Goal: Navigation & Orientation: Understand site structure

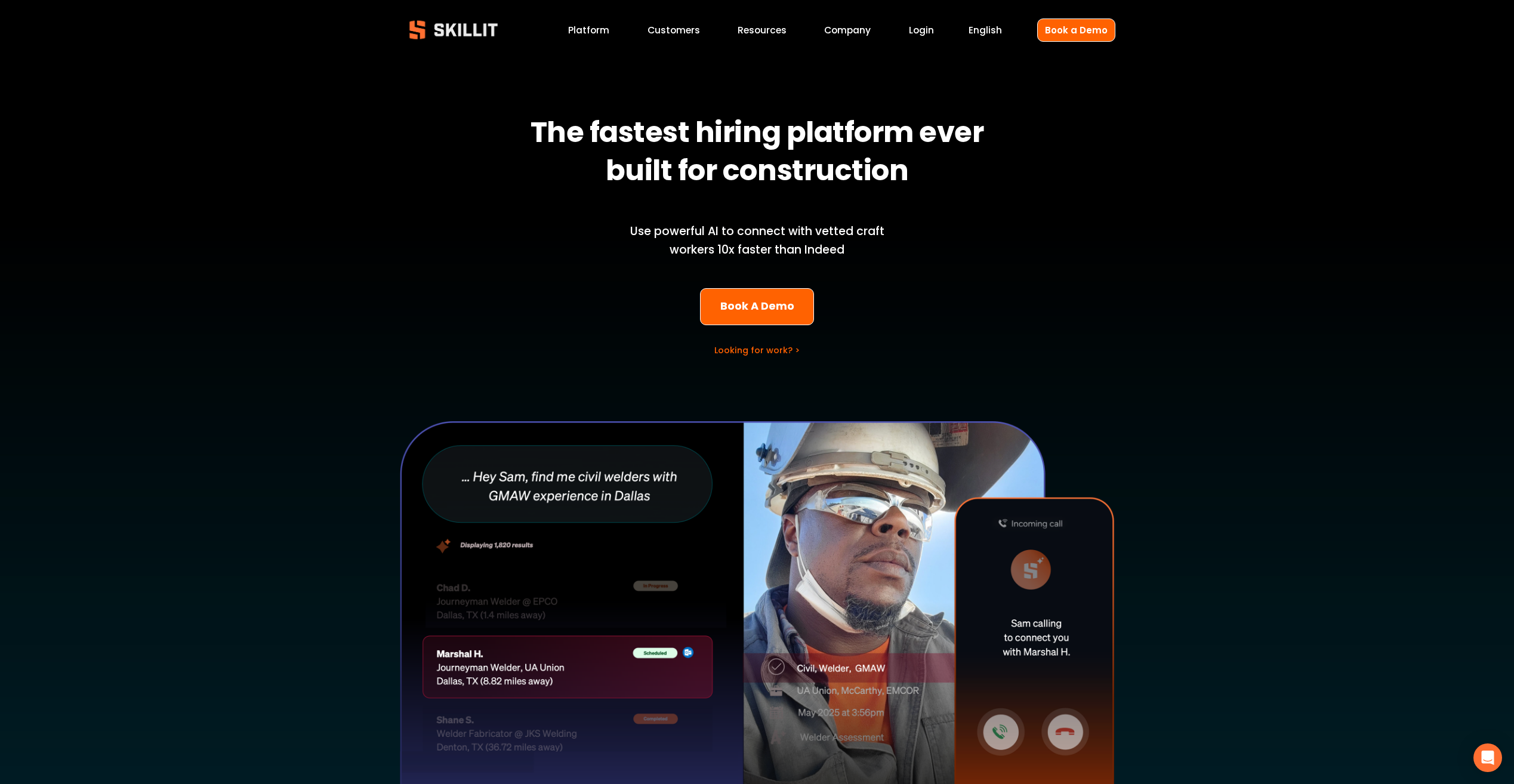
click at [652, 31] on link "Customers" at bounding box center [674, 31] width 52 height 16
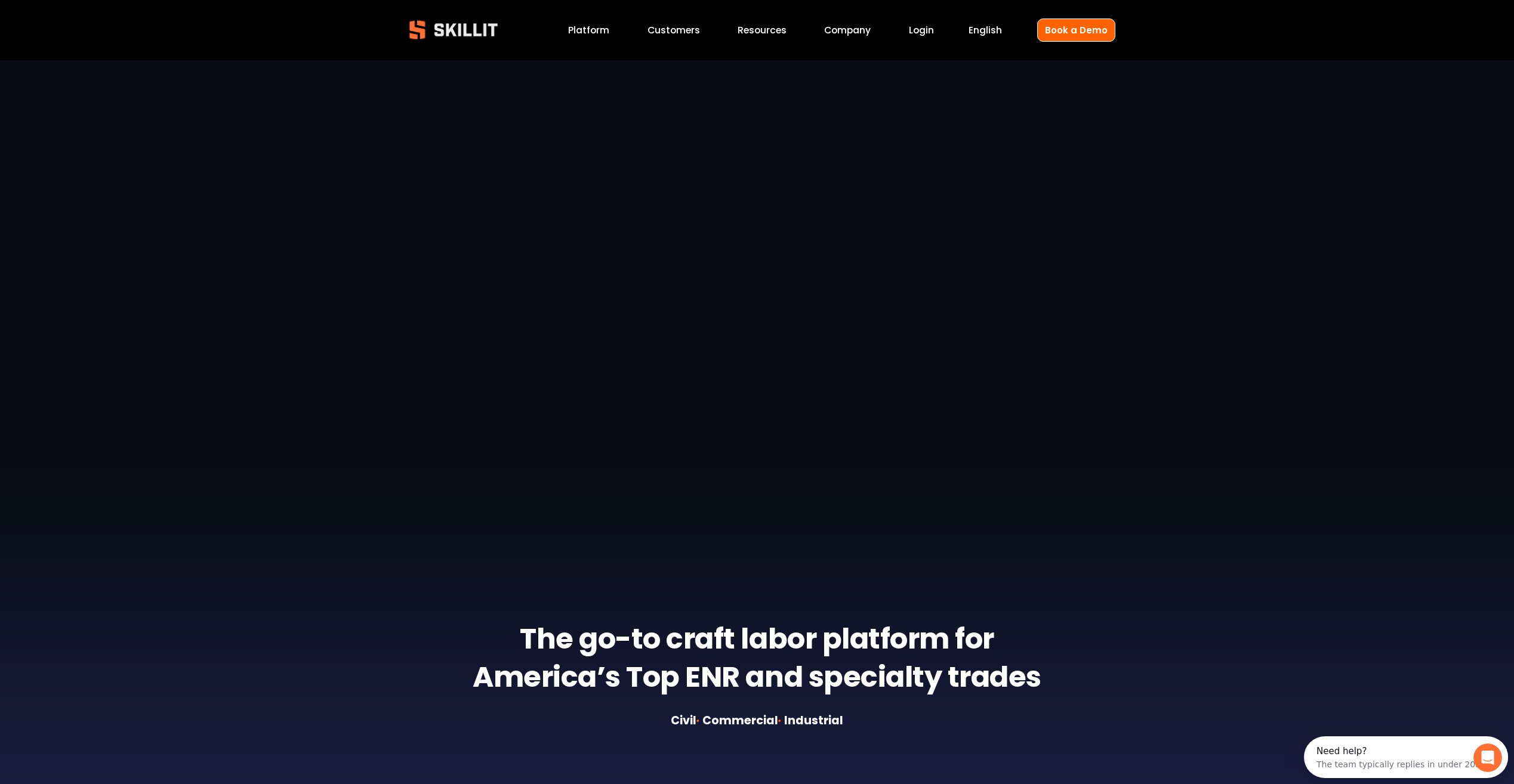
click at [860, 28] on link "Company" at bounding box center [848, 31] width 46 height 16
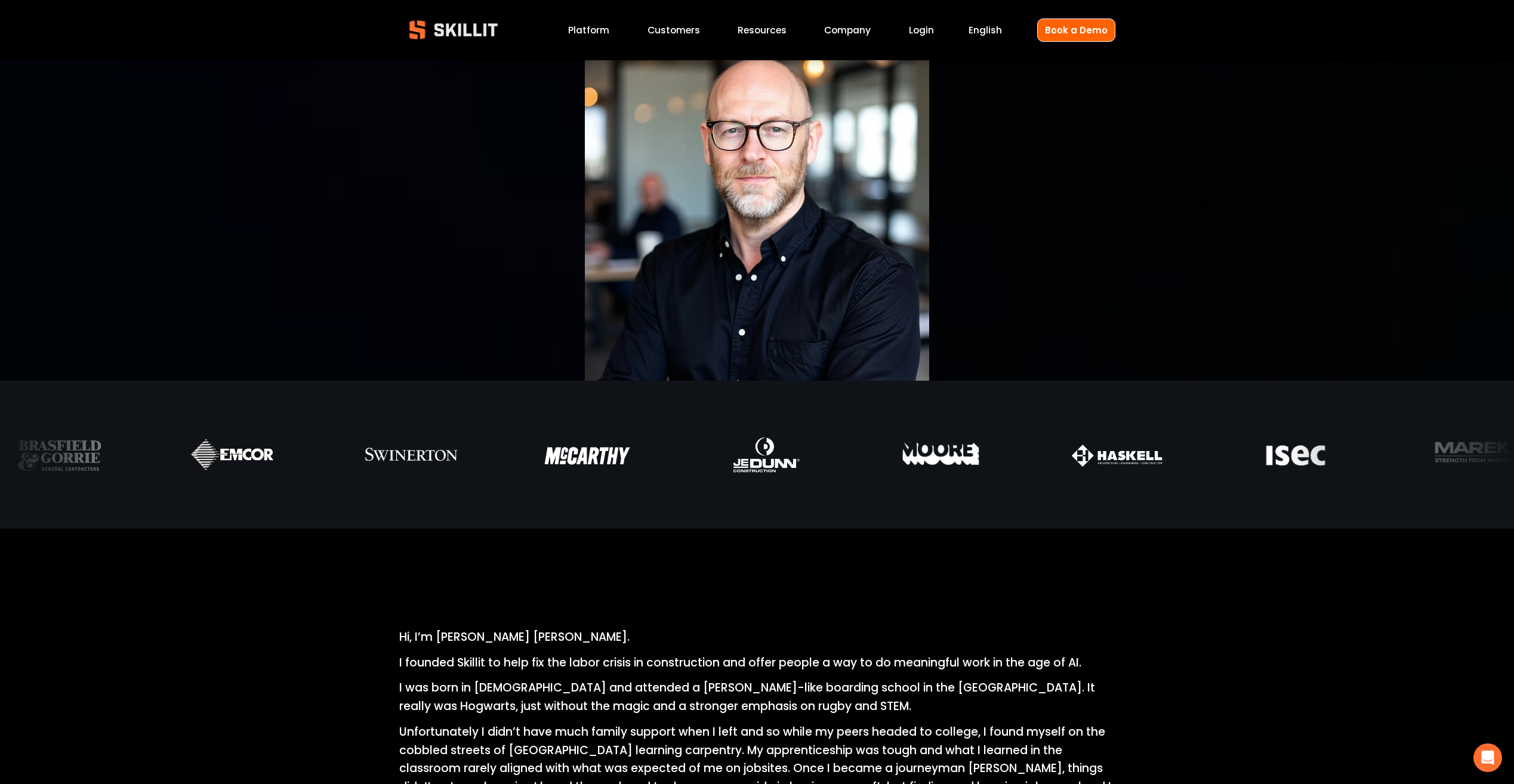
scroll to position [60, 0]
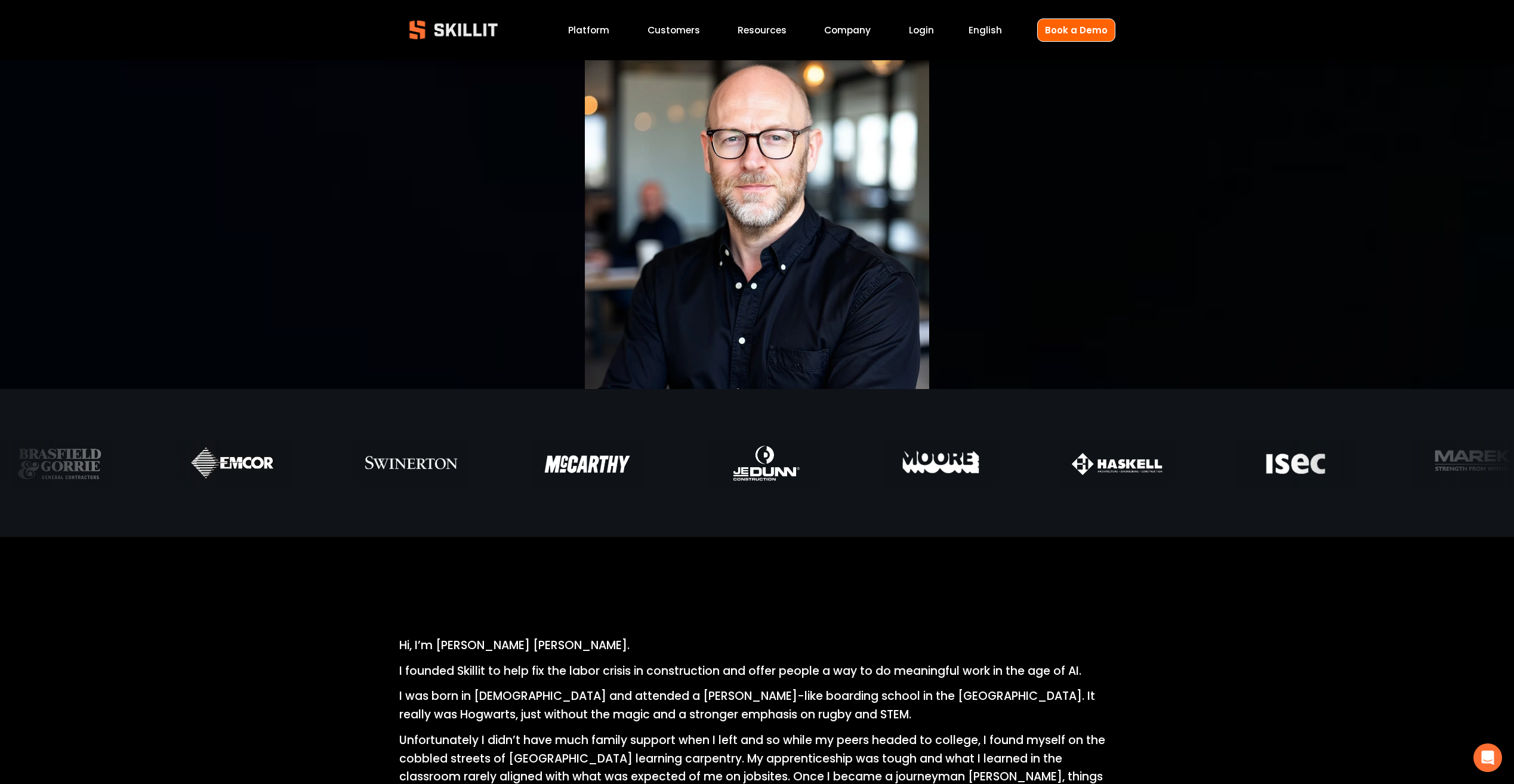
click at [598, 30] on link "Platform" at bounding box center [588, 31] width 41 height 16
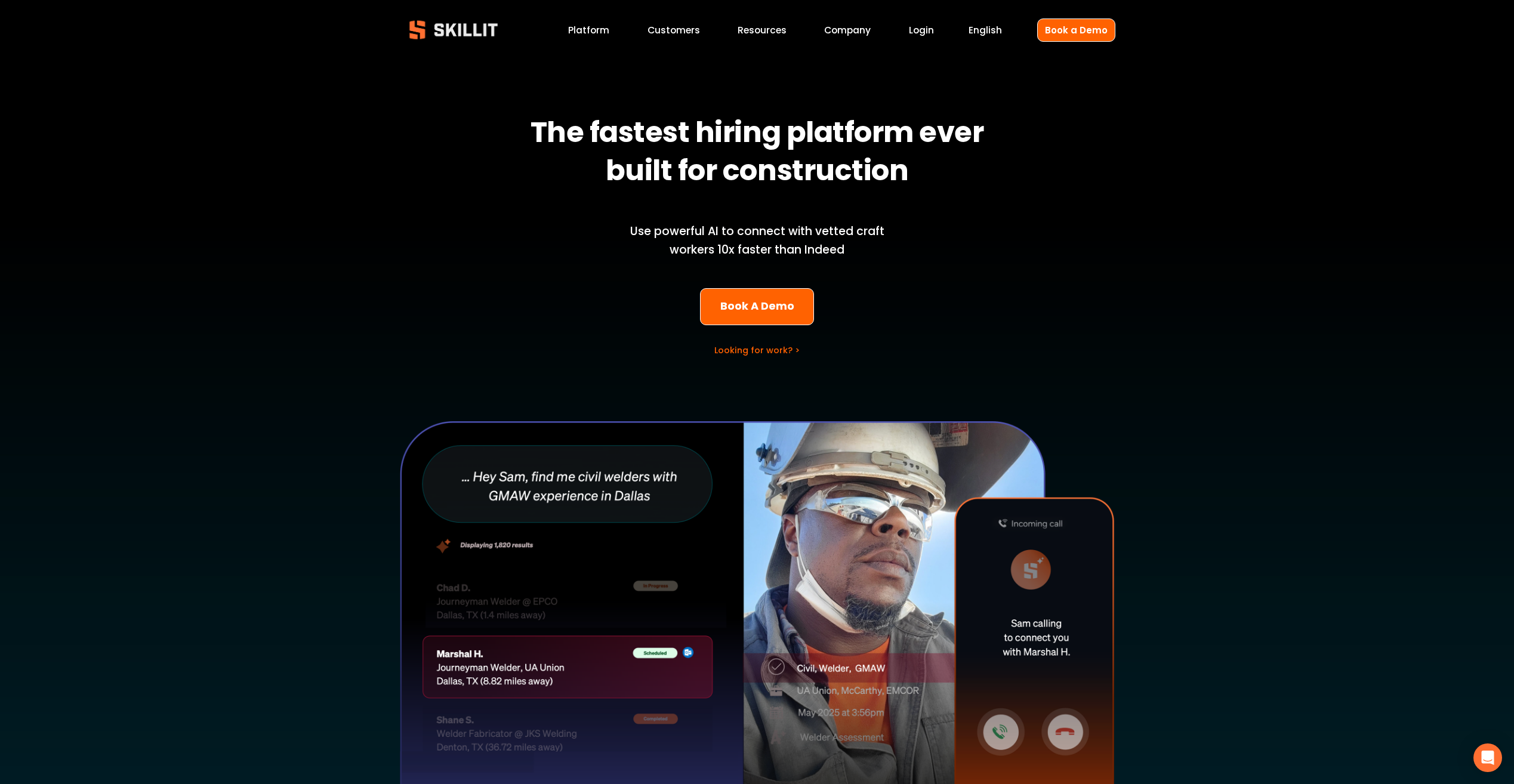
click at [669, 31] on link "Customers" at bounding box center [674, 31] width 52 height 16
